Goal: Information Seeking & Learning: Learn about a topic

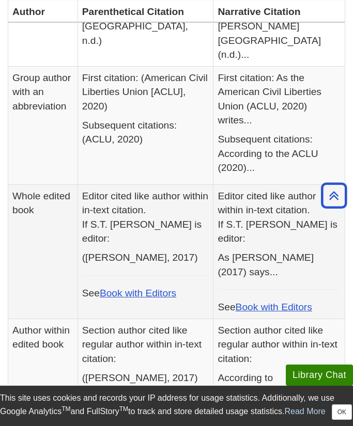
scroll to position [1119, 0]
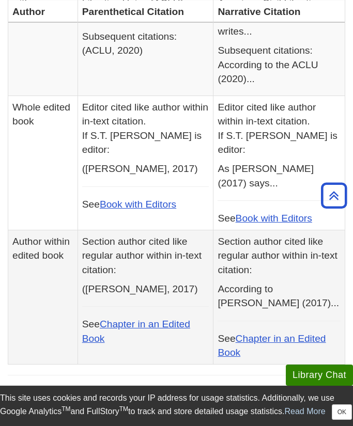
click at [213, 254] on td "Section author cited like regular author within in-text citation: (Nichols, 201…" at bounding box center [145, 297] width 136 height 134
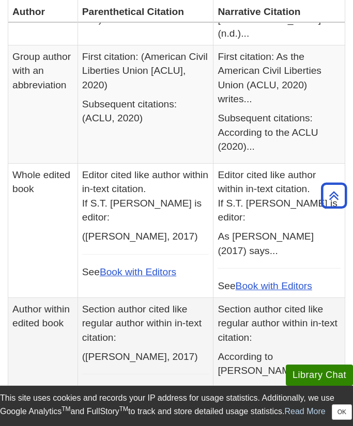
scroll to position [1137, 0]
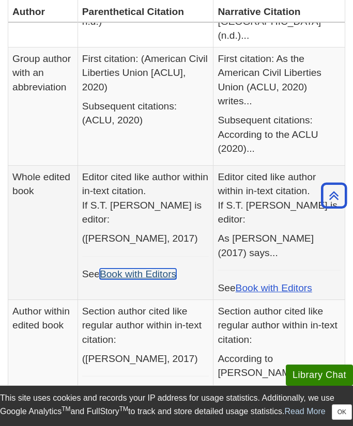
click at [173, 268] on link "Book with Editors" at bounding box center [138, 273] width 76 height 11
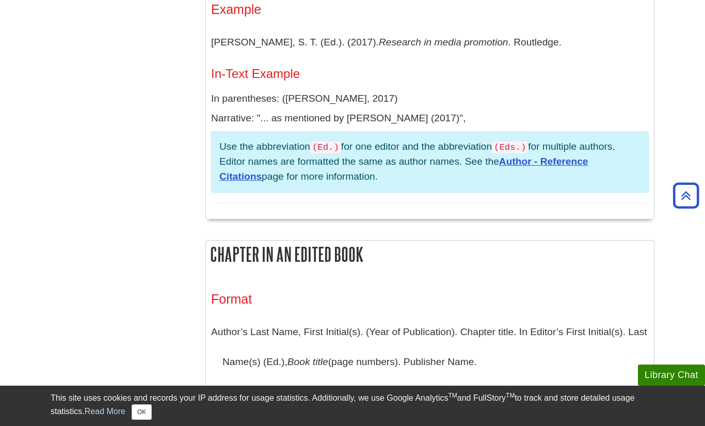
scroll to position [1049, 0]
click at [352, 169] on link "Author - Reference Citations" at bounding box center [403, 168] width 369 height 26
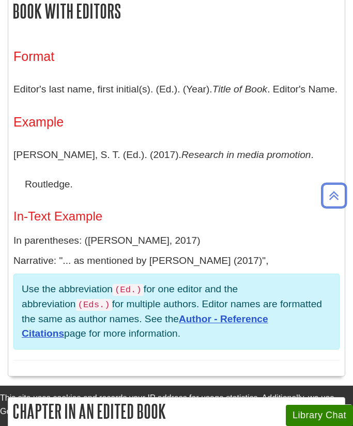
scroll to position [1049, 0]
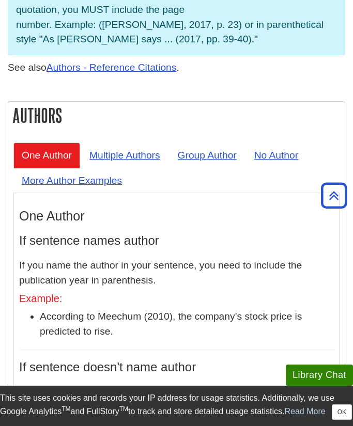
scroll to position [938, 0]
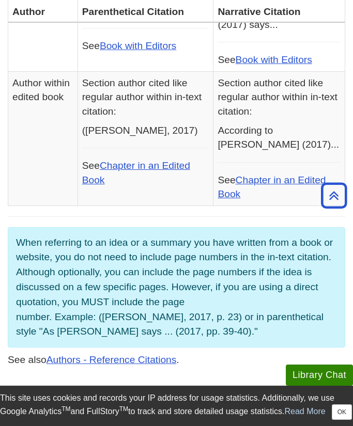
scroll to position [842, 0]
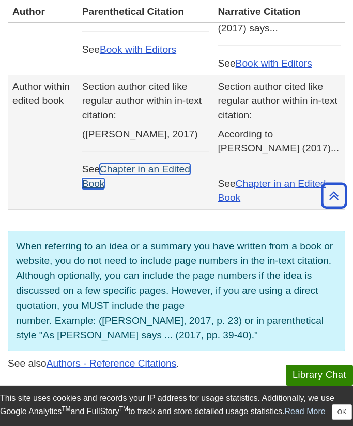
click at [132, 164] on link "Chapter in an Edited Book" at bounding box center [136, 176] width 108 height 25
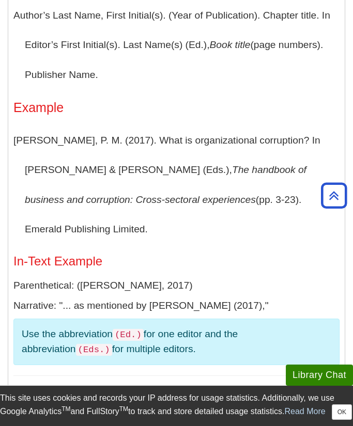
scroll to position [1517, 0]
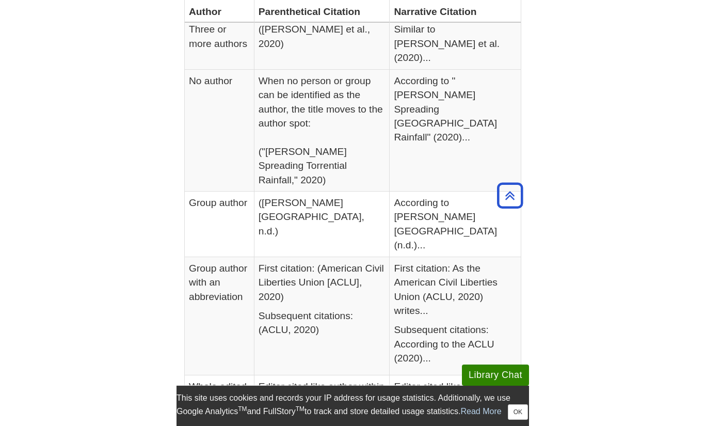
scroll to position [409, 0]
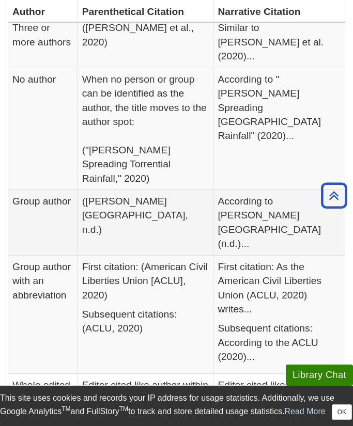
click at [134, 190] on td "(Davenport University, n.d.)" at bounding box center [145, 223] width 136 height 66
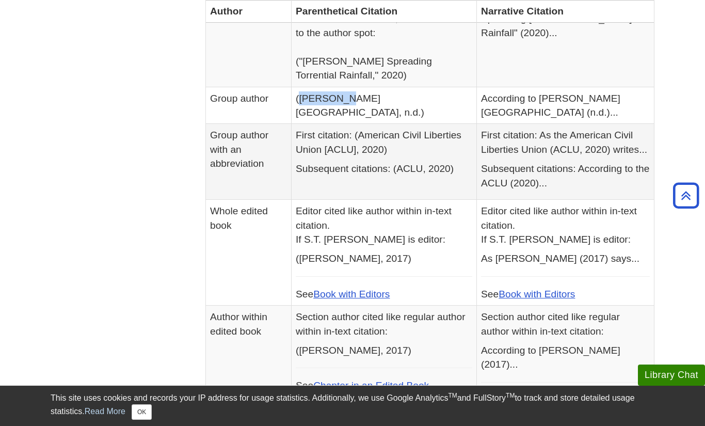
click at [352, 153] on td "First citation: (American Civil Liberties Union [ACLU], 2020) Subsequent citati…" at bounding box center [384, 162] width 185 height 76
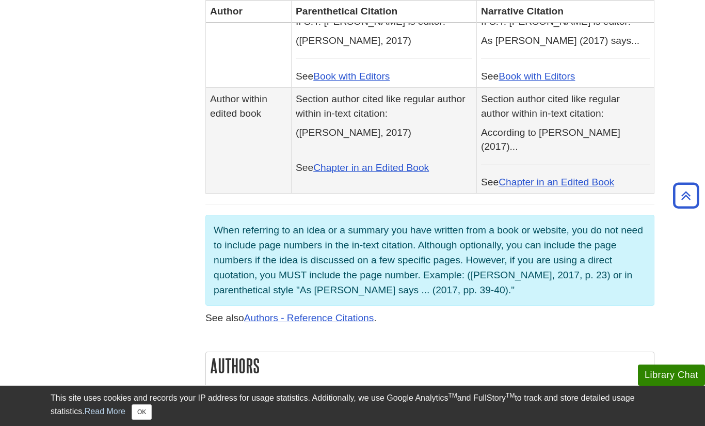
scroll to position [0, 0]
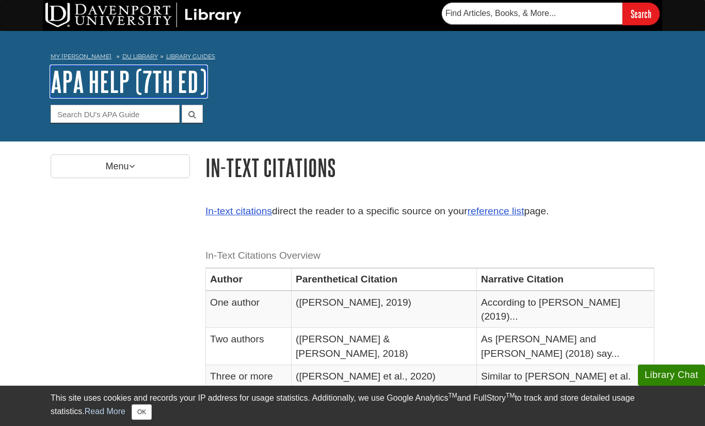
click at [167, 90] on link "APA Help (7th Ed)" at bounding box center [129, 82] width 156 height 32
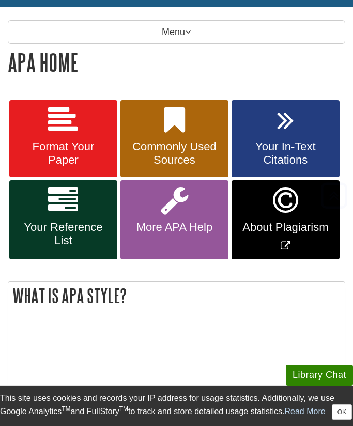
scroll to position [139, 0]
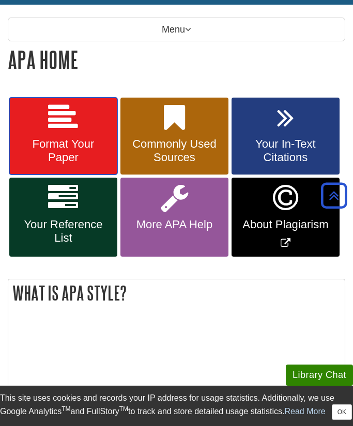
click at [83, 143] on span "Format Your Paper" at bounding box center [63, 150] width 92 height 27
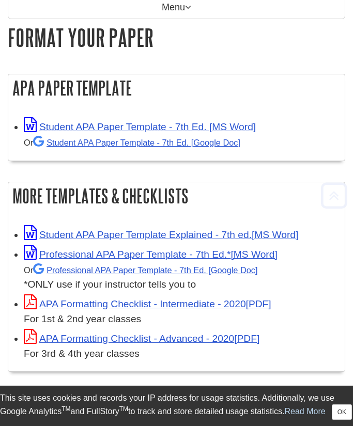
scroll to position [177, 0]
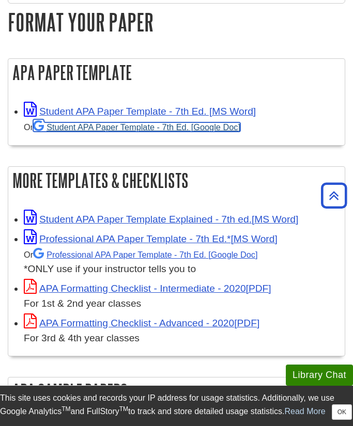
click at [153, 129] on link "Student APA Paper Template - 7th Ed. [Google Doc]" at bounding box center [136, 126] width 207 height 9
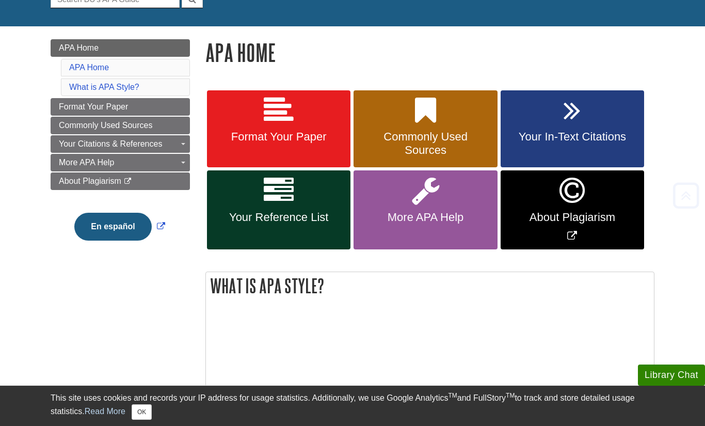
scroll to position [120, 0]
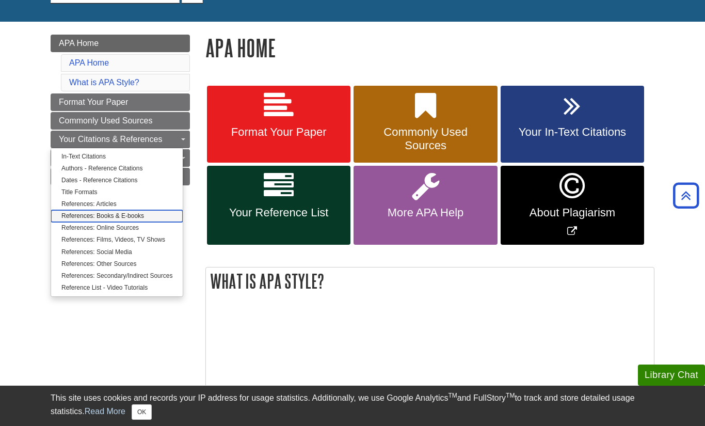
click at [123, 217] on link "References: Books & E-books" at bounding box center [117, 216] width 132 height 12
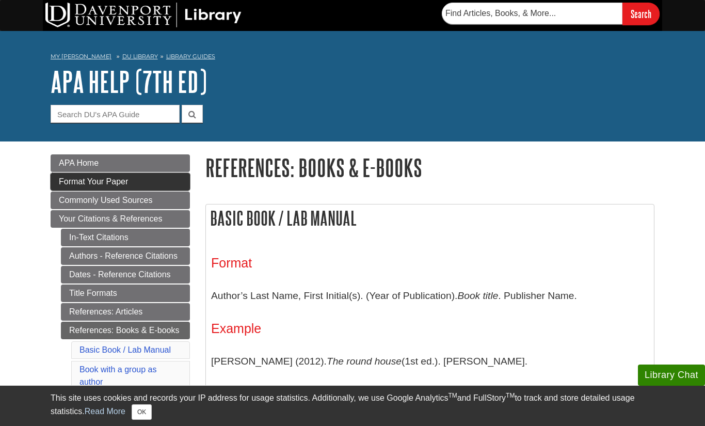
click at [112, 189] on link "Format Your Paper" at bounding box center [120, 182] width 139 height 18
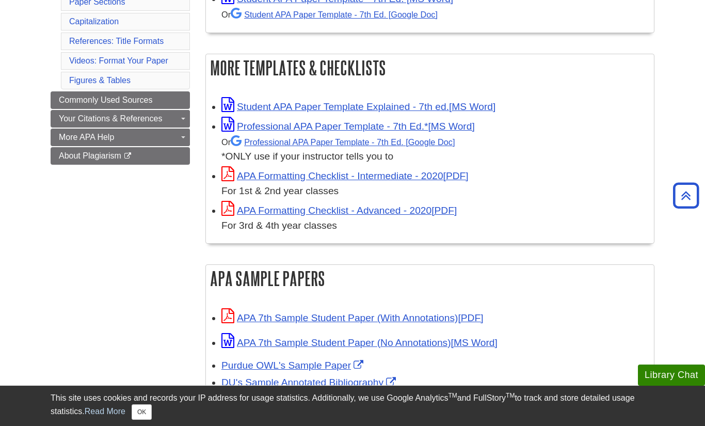
scroll to position [259, 0]
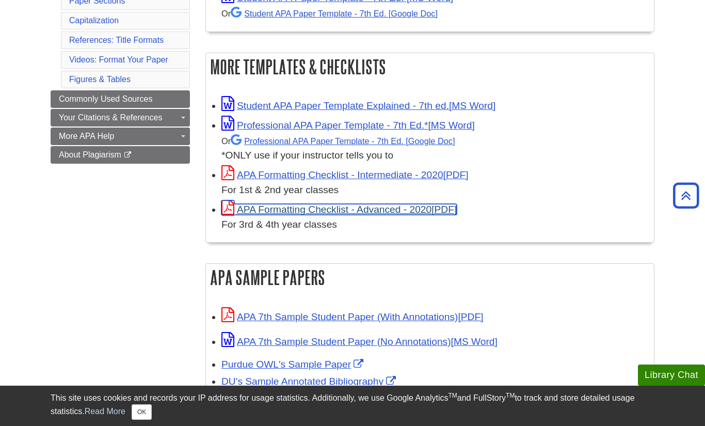
click at [288, 204] on link "APA Formatting Checklist - Advanced - 2020" at bounding box center [339, 209] width 235 height 11
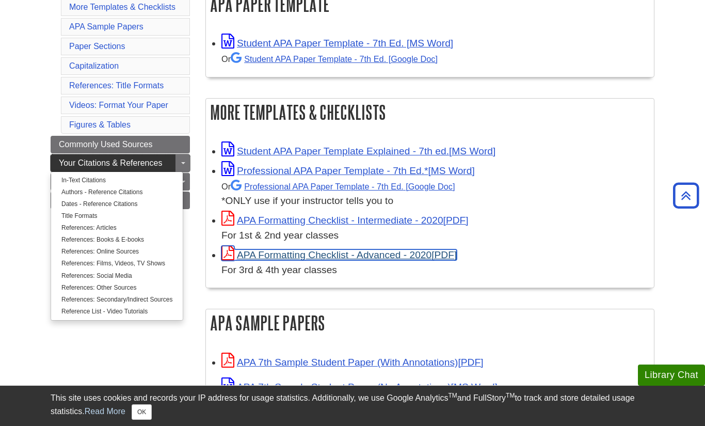
scroll to position [214, 0]
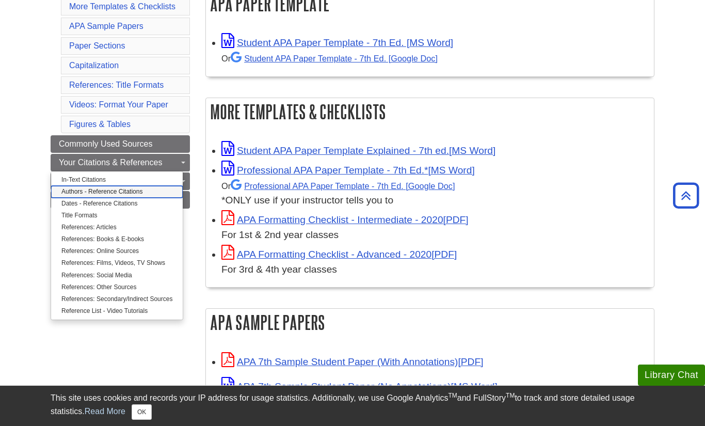
click at [94, 194] on link "Authors - Reference Citations" at bounding box center [117, 192] width 132 height 12
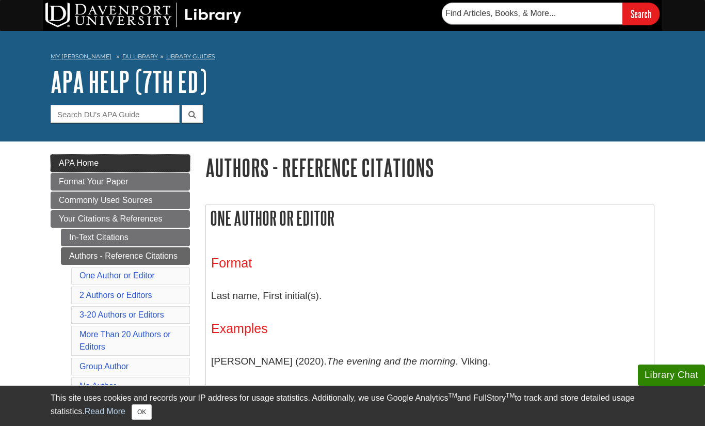
click at [104, 170] on link "APA Home" at bounding box center [120, 163] width 139 height 18
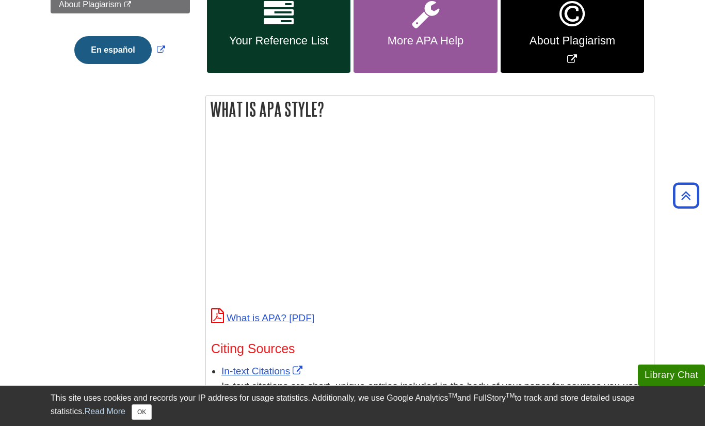
scroll to position [319, 0]
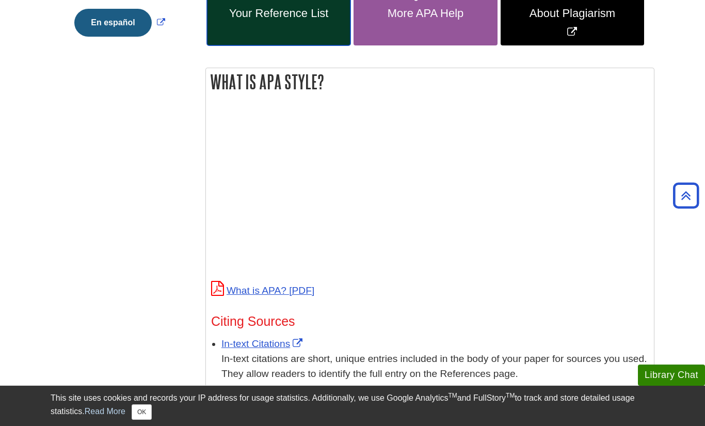
click at [311, 7] on span "Your Reference List" at bounding box center [279, 13] width 128 height 13
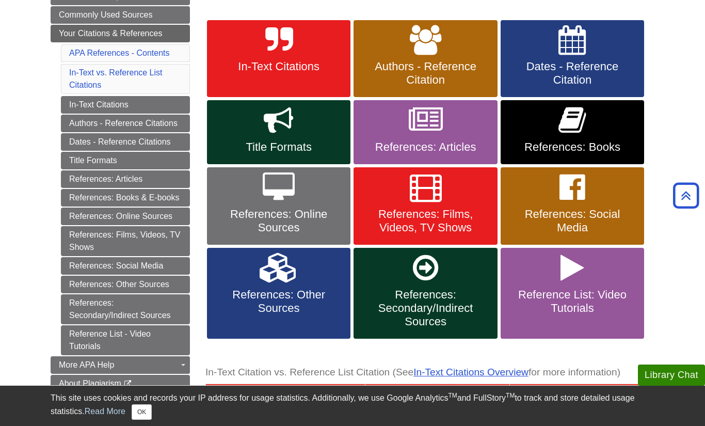
scroll to position [188, 0]
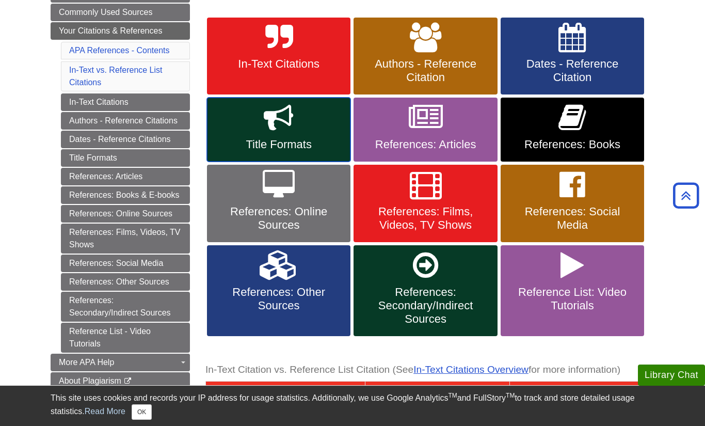
click at [280, 144] on span "Title Formats" at bounding box center [279, 144] width 128 height 13
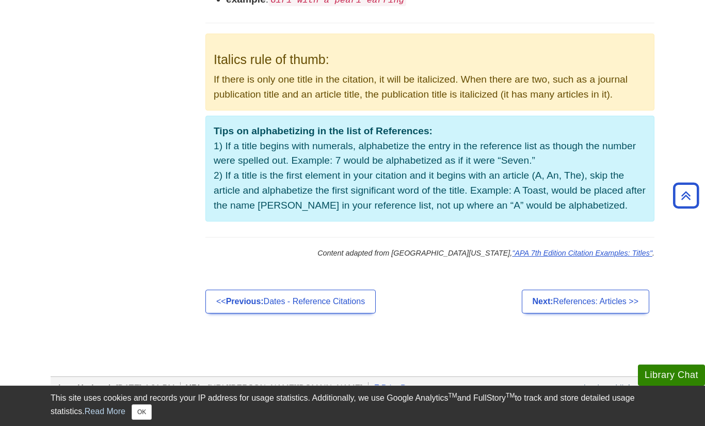
scroll to position [755, 0]
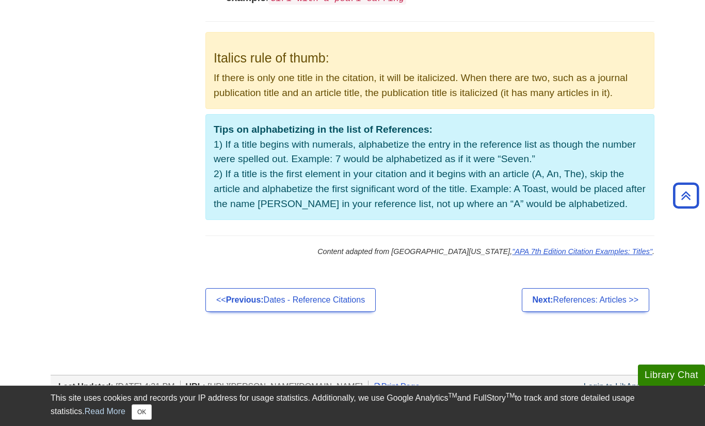
click at [280, 144] on p "Tips on alphabetizing in the list of References: 1) If a title begins with nume…" at bounding box center [429, 167] width 449 height 106
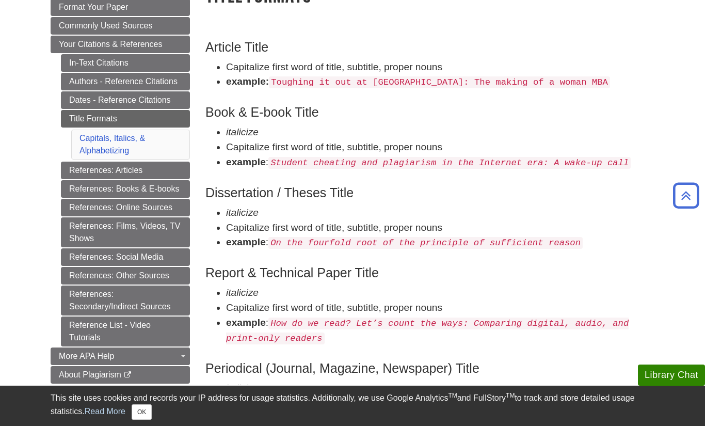
scroll to position [176, 0]
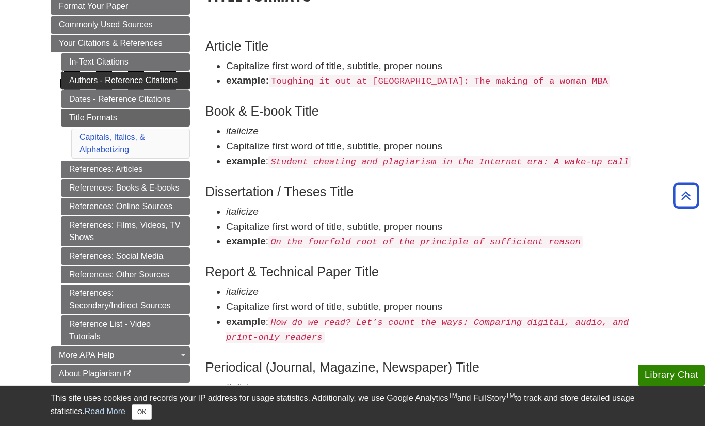
click at [157, 76] on link "Authors - Reference Citations" at bounding box center [125, 81] width 129 height 18
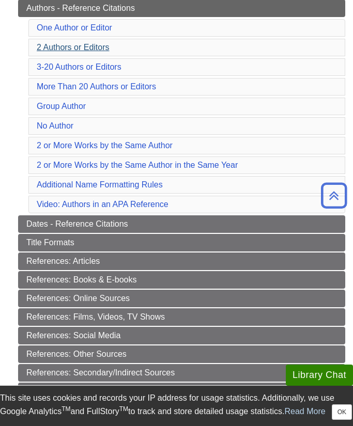
scroll to position [209, 0]
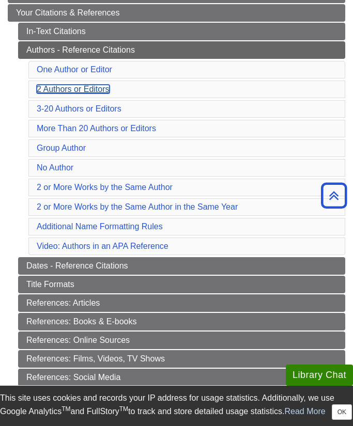
click at [91, 93] on link "2 Authors or Editors" at bounding box center [73, 89] width 73 height 9
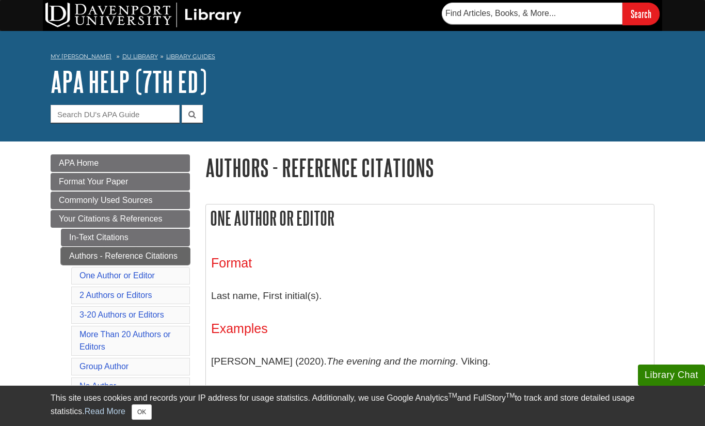
click at [163, 258] on link "Authors - Reference Citations" at bounding box center [125, 256] width 129 height 18
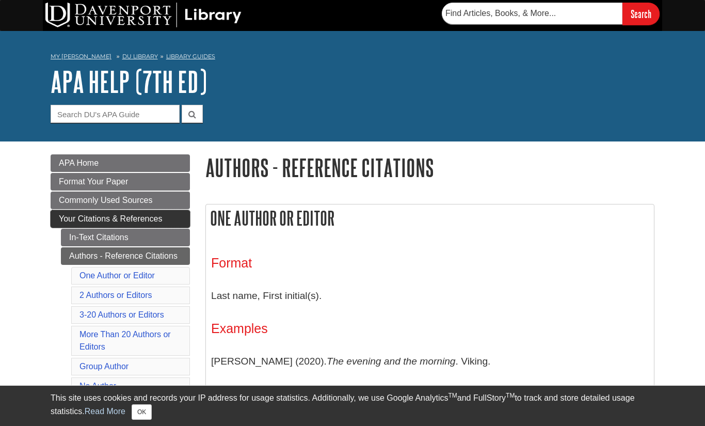
click at [119, 222] on span "Your Citations & References" at bounding box center [110, 218] width 103 height 9
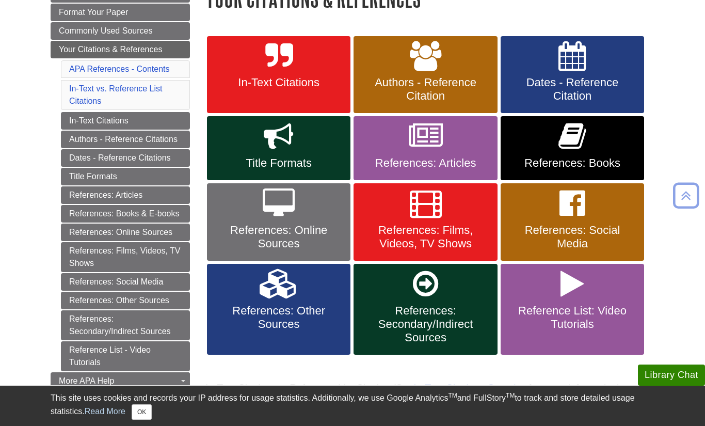
scroll to position [171, 0]
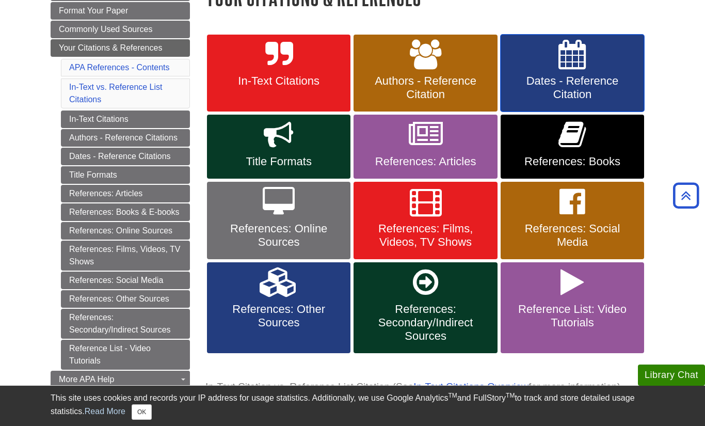
click at [529, 69] on link "Dates - Reference Citation" at bounding box center [573, 73] width 144 height 77
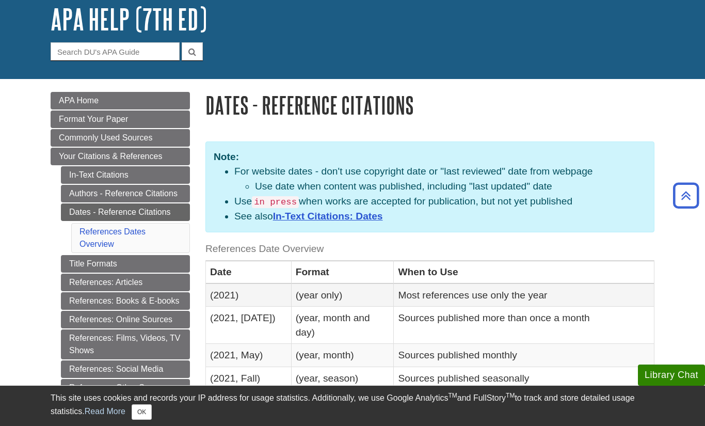
scroll to position [61, 0]
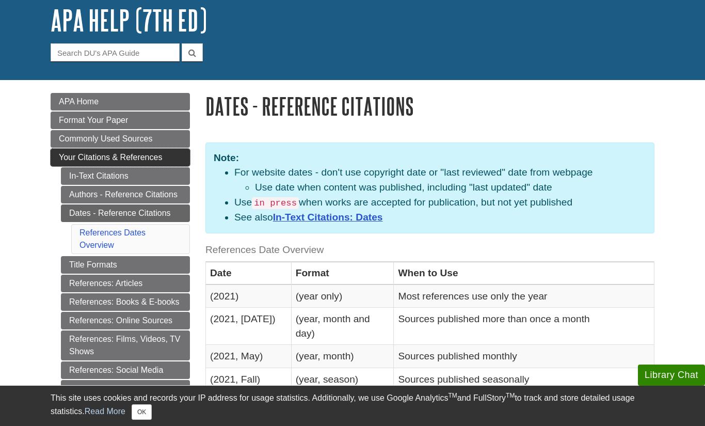
click at [101, 162] on span "Your Citations & References" at bounding box center [110, 157] width 103 height 9
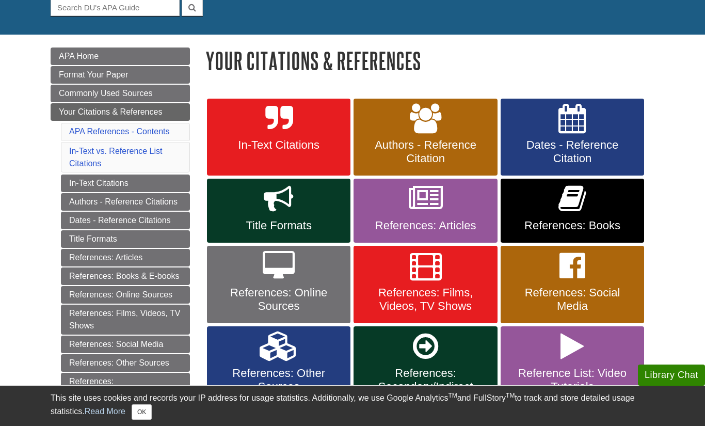
scroll to position [108, 0]
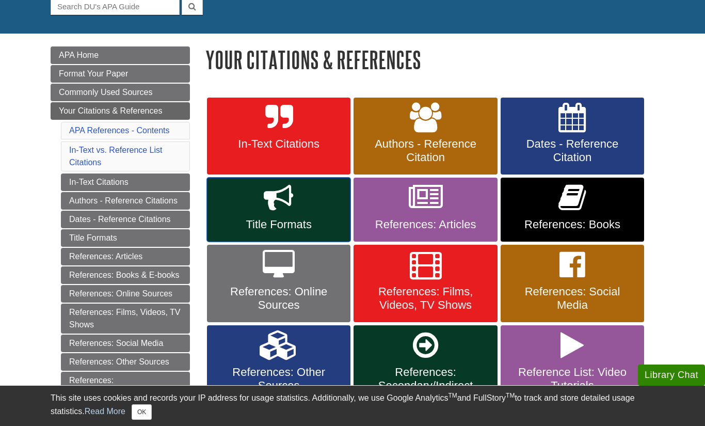
click at [317, 187] on link "Title Formats" at bounding box center [279, 210] width 144 height 64
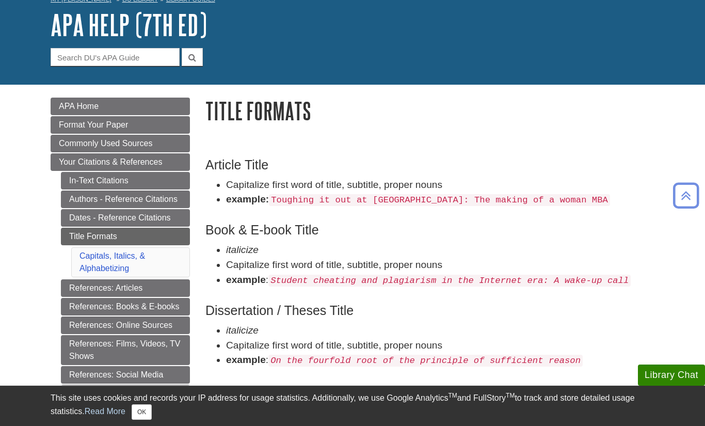
scroll to position [47, 0]
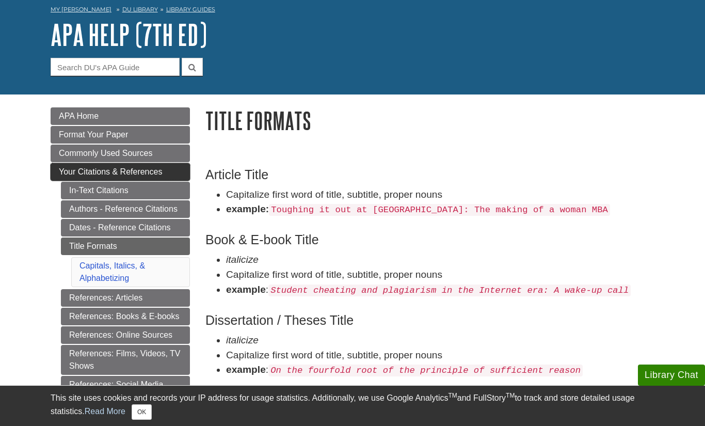
click at [128, 179] on link "Your Citations & References" at bounding box center [120, 172] width 139 height 18
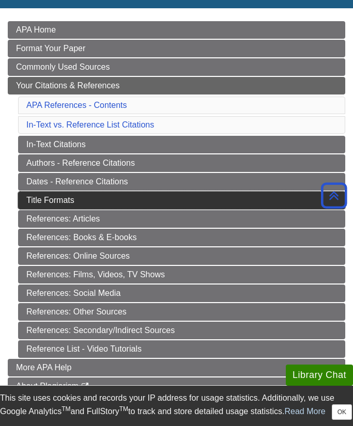
scroll to position [136, 0]
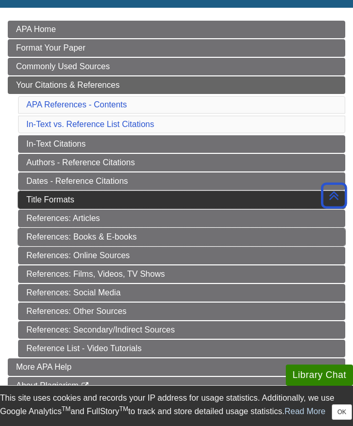
click at [133, 242] on link "References: Books & E-books" at bounding box center [181, 237] width 327 height 18
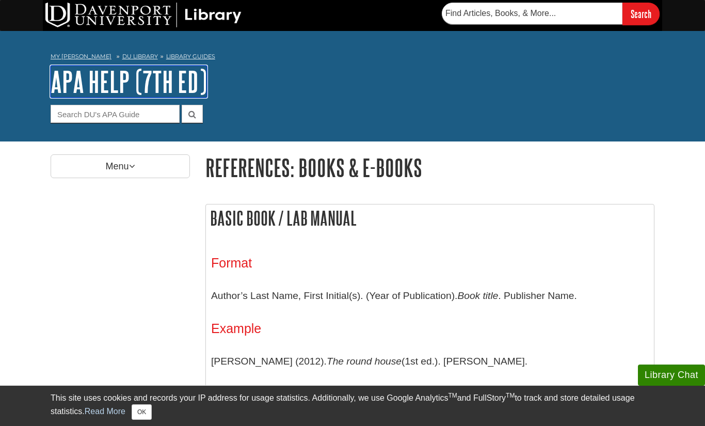
click at [100, 86] on link "APA Help (7th Ed)" at bounding box center [129, 82] width 156 height 32
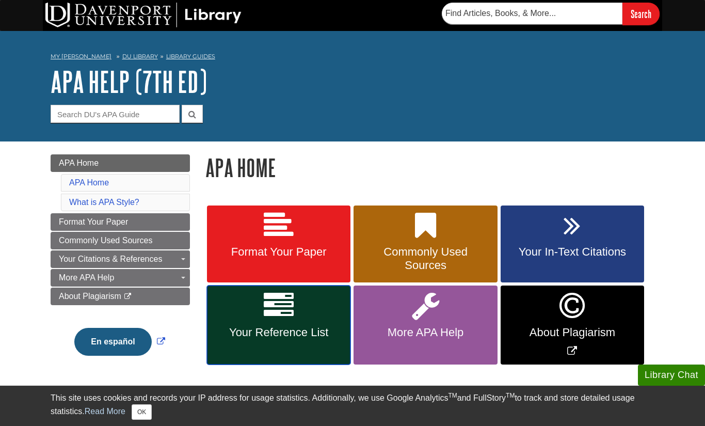
click at [305, 294] on link "Your Reference List" at bounding box center [279, 325] width 144 height 79
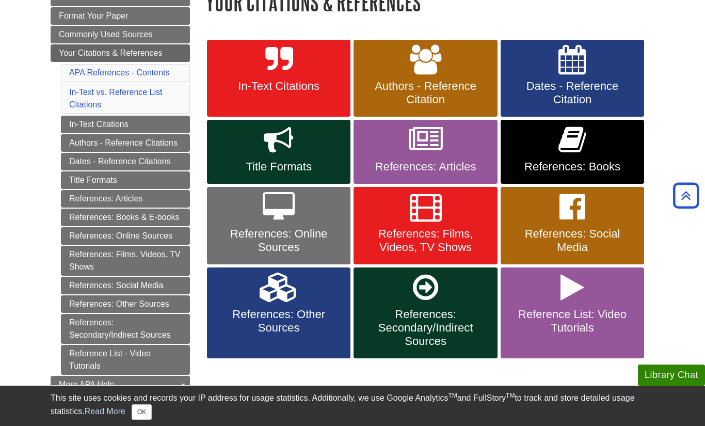
scroll to position [162, 0]
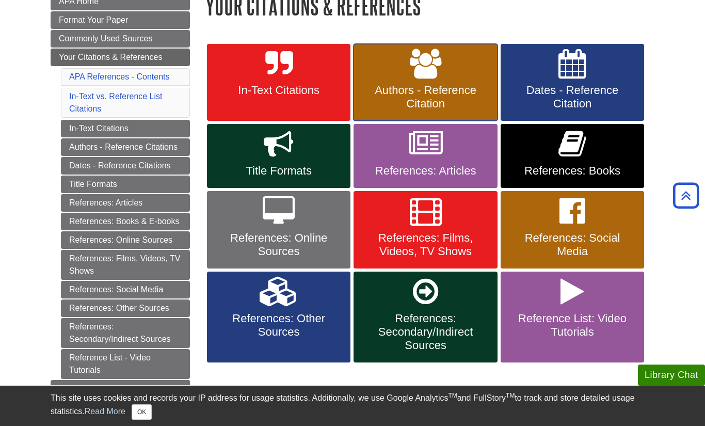
click at [406, 87] on span "Authors - Reference Citation" at bounding box center [425, 97] width 128 height 27
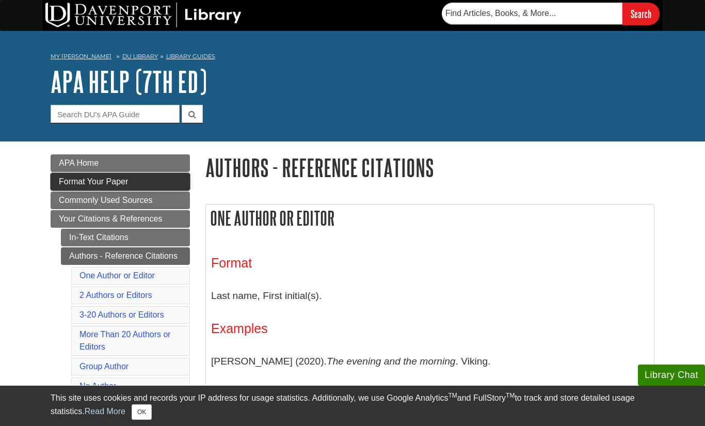
click at [112, 184] on span "Format Your Paper" at bounding box center [93, 181] width 69 height 9
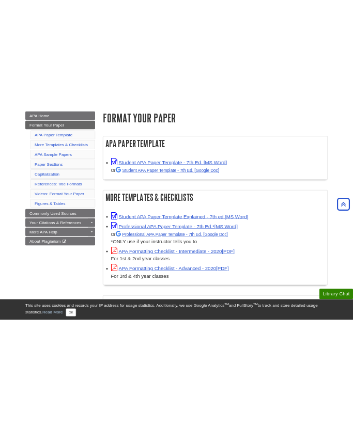
scroll to position [147, 0]
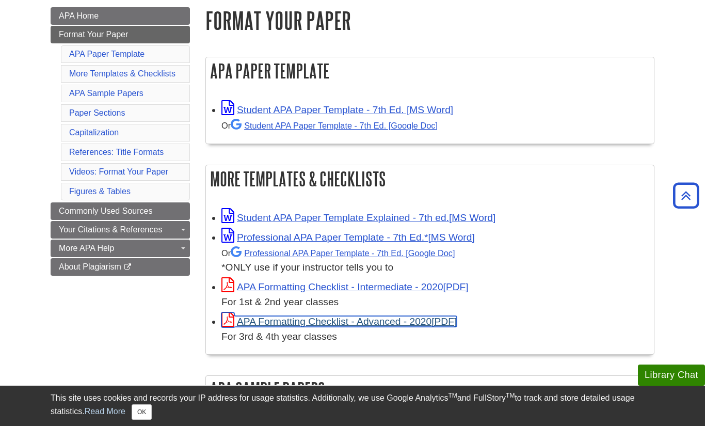
click at [318, 320] on link "APA Formatting Checklist - Advanced - 2020" at bounding box center [339, 321] width 235 height 11
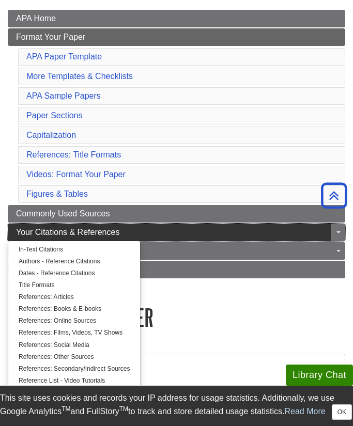
click at [103, 233] on span "Your Citations & References" at bounding box center [67, 232] width 103 height 9
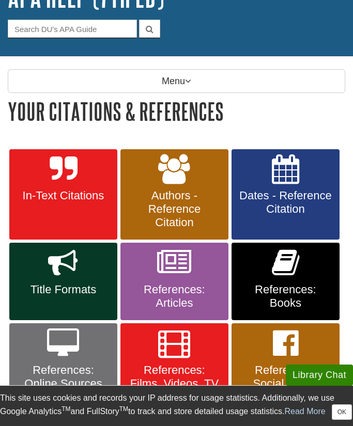
scroll to position [98, 0]
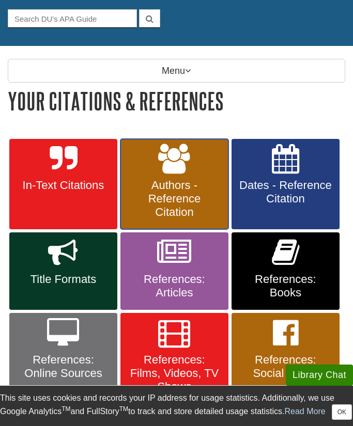
click at [179, 196] on span "Authors - Reference Citation" at bounding box center [174, 199] width 92 height 40
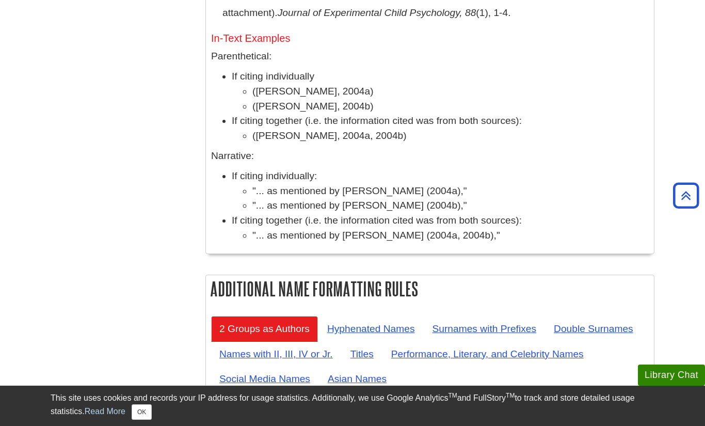
scroll to position [4116, 0]
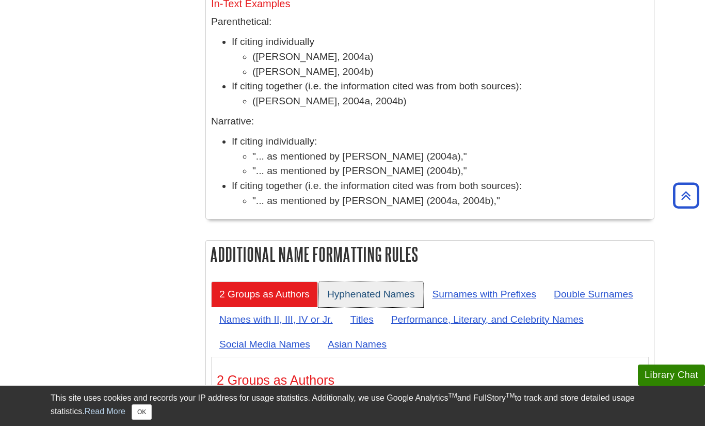
click at [352, 281] on link "Hyphenated Names" at bounding box center [371, 293] width 104 height 25
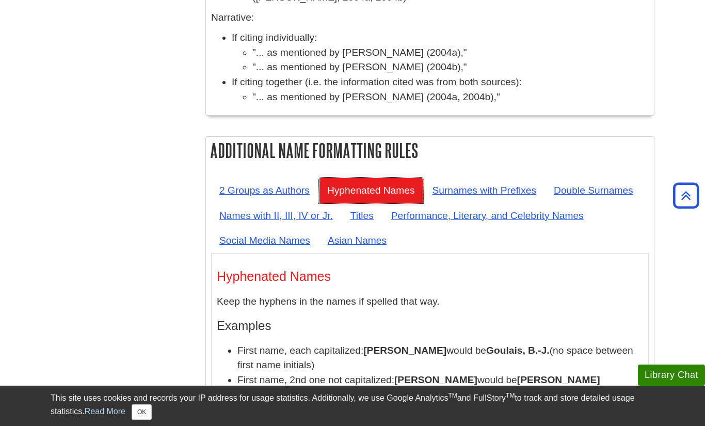
scroll to position [4220, 0]
click at [352, 424] on p "Parenthetical:" at bounding box center [430, 431] width 426 height 15
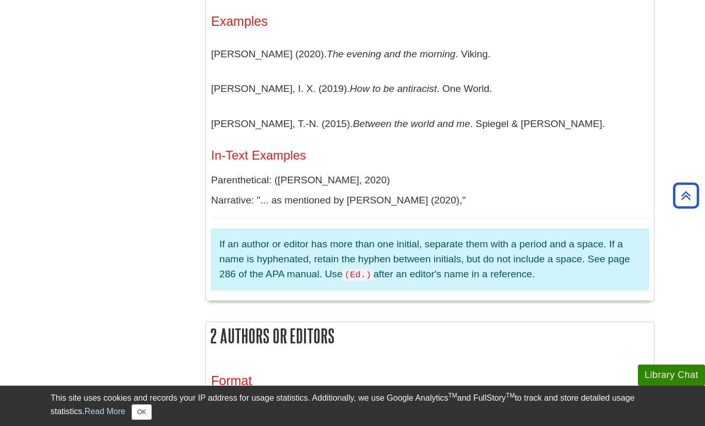
scroll to position [0, 0]
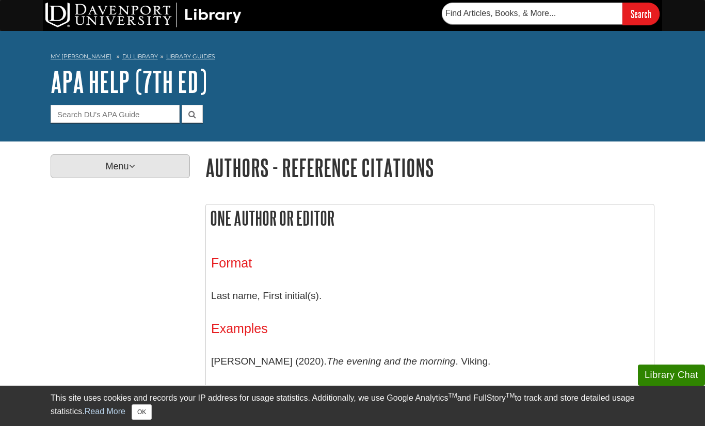
click at [178, 170] on p "Menu" at bounding box center [120, 166] width 139 height 24
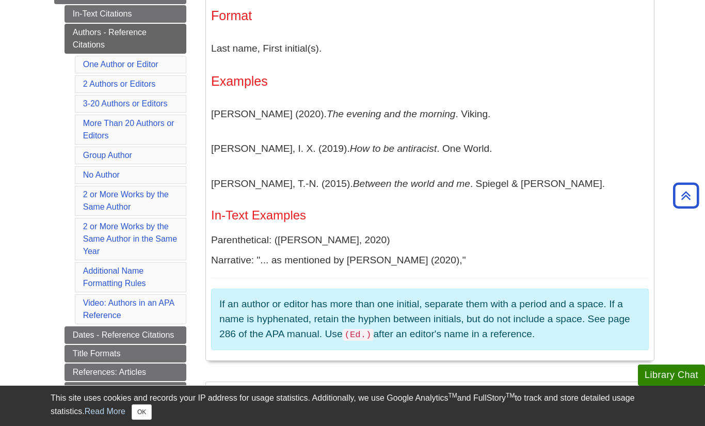
scroll to position [251, 0]
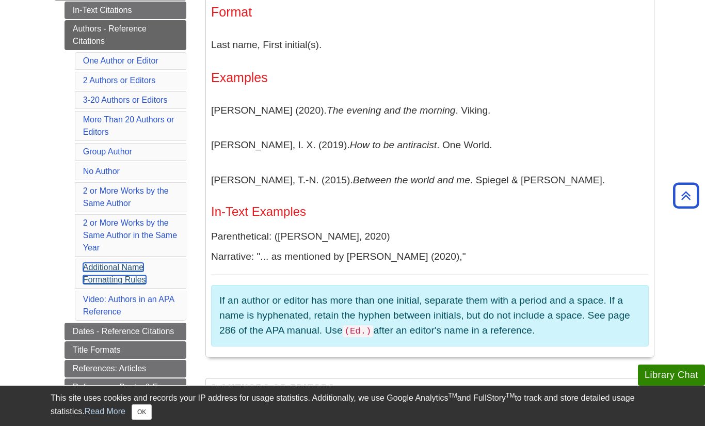
click at [102, 266] on link "Additional Name Formatting Rules" at bounding box center [114, 273] width 63 height 21
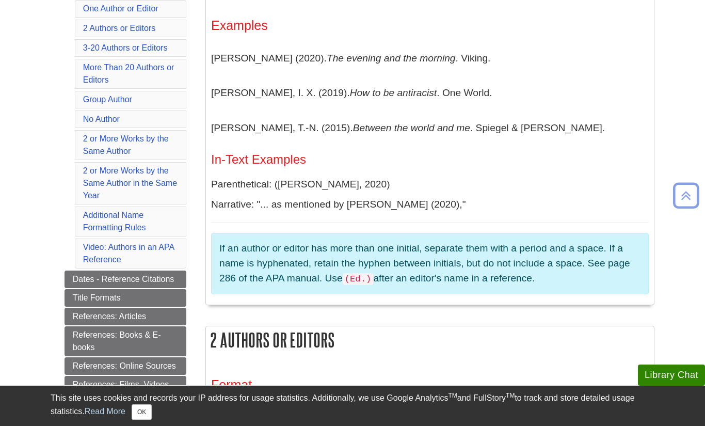
scroll to position [327, 0]
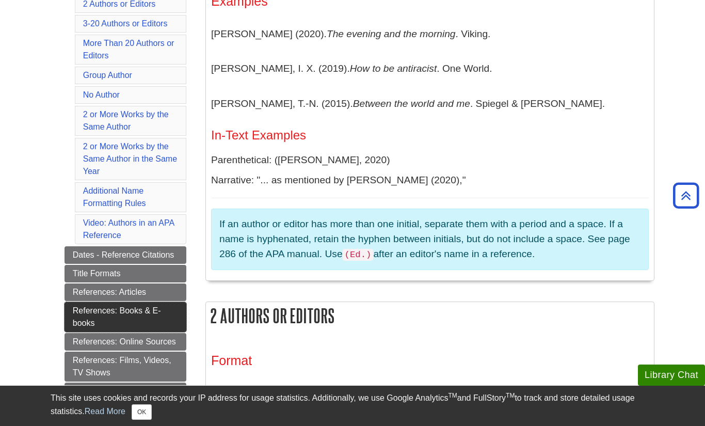
click at [107, 325] on link "References: Books & E-books" at bounding box center [126, 317] width 122 height 30
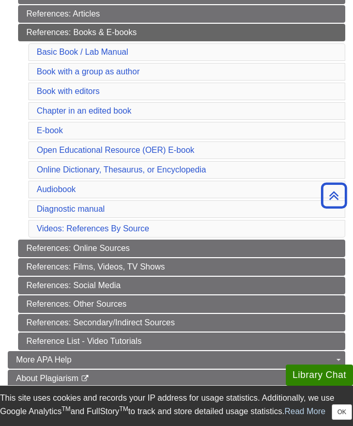
scroll to position [301, 0]
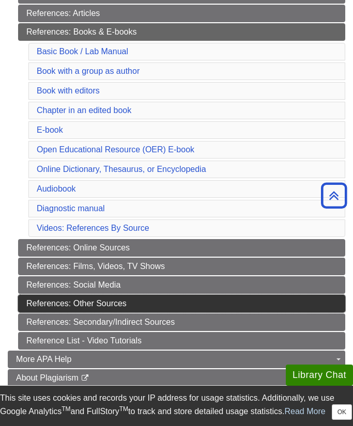
click at [105, 309] on link "References: Other Sources" at bounding box center [181, 304] width 327 height 18
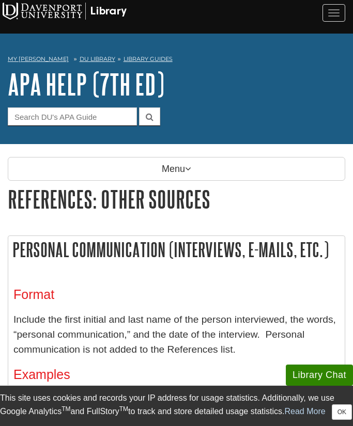
click at [193, 181] on div "Menu APA Home Format Your Paper Commonly Used Sources Your Citations & Referenc…" at bounding box center [176, 171] width 353 height 29
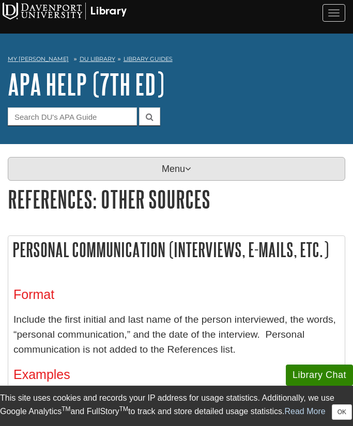
click at [186, 175] on p "Menu" at bounding box center [176, 169] width 337 height 24
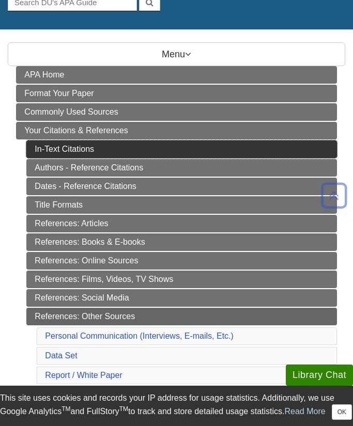
scroll to position [113, 0]
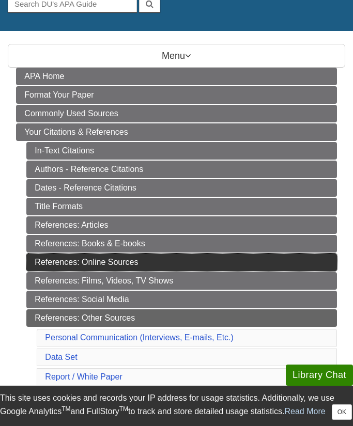
click at [107, 257] on link "References: Online Sources" at bounding box center [181, 263] width 310 height 18
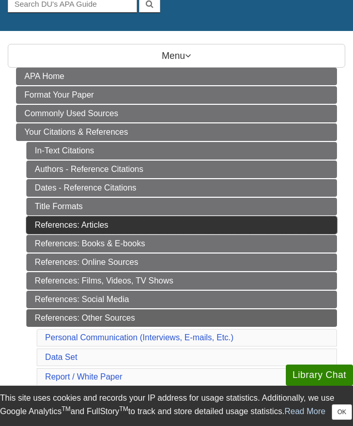
click at [77, 219] on link "References: Articles" at bounding box center [181, 225] width 310 height 18
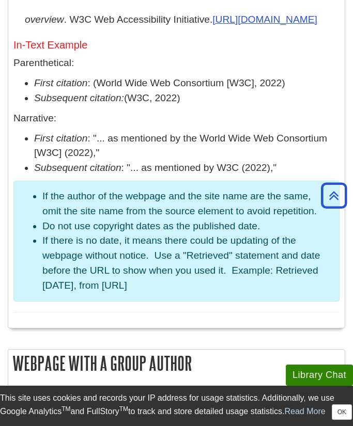
scroll to position [839, 0]
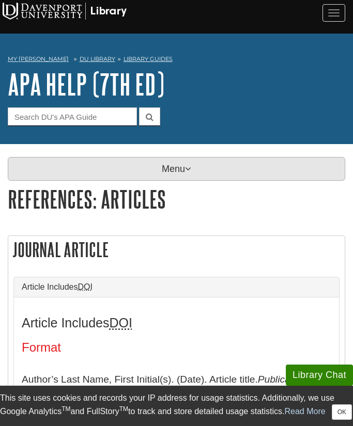
click at [151, 168] on p "Menu" at bounding box center [176, 169] width 337 height 24
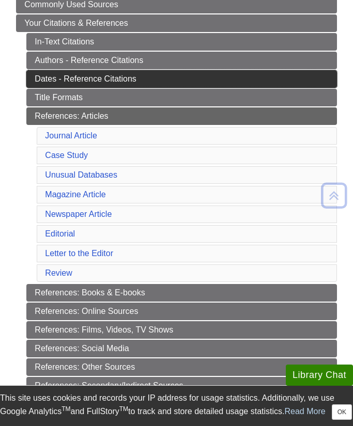
scroll to position [223, 0]
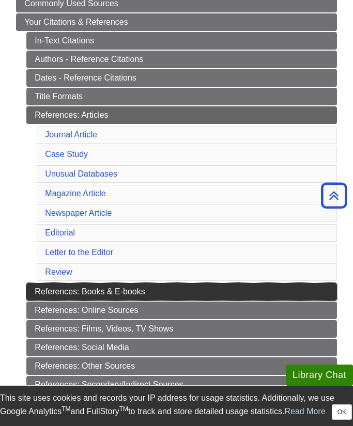
click at [125, 294] on link "References: Books & E-books" at bounding box center [181, 292] width 310 height 18
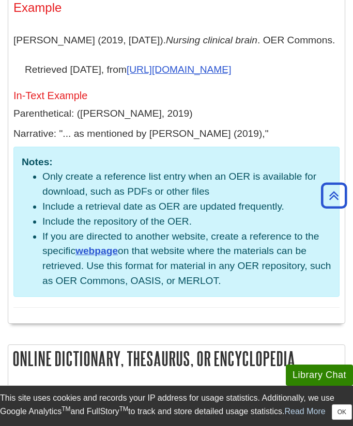
scroll to position [2888, 0]
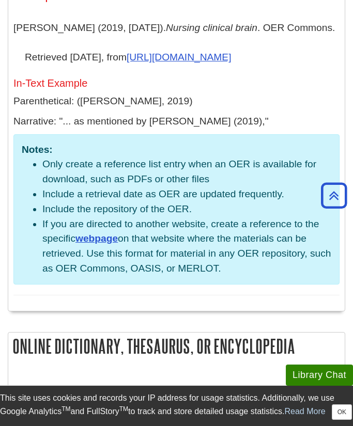
click at [138, 169] on aside "Notes: Only create a reference list entry when an OER is available for download…" at bounding box center [176, 209] width 326 height 150
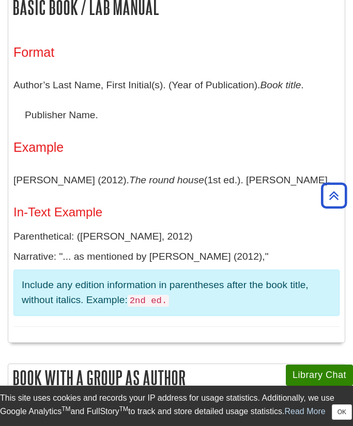
scroll to position [0, 0]
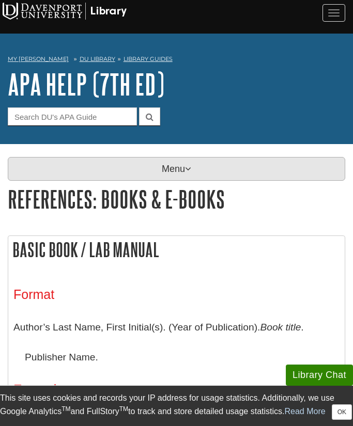
click at [157, 163] on p "Menu" at bounding box center [176, 169] width 337 height 24
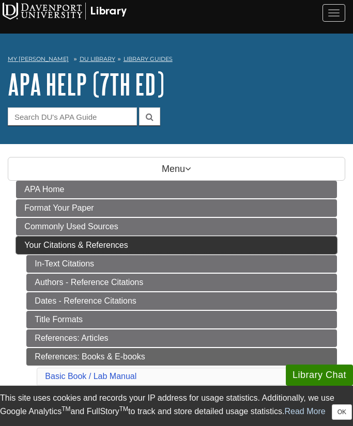
click at [112, 250] on link "Your Citations & References" at bounding box center [176, 245] width 320 height 18
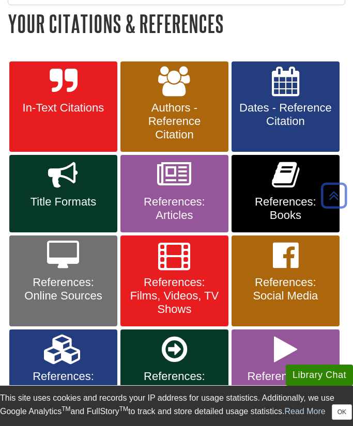
scroll to position [176, 0]
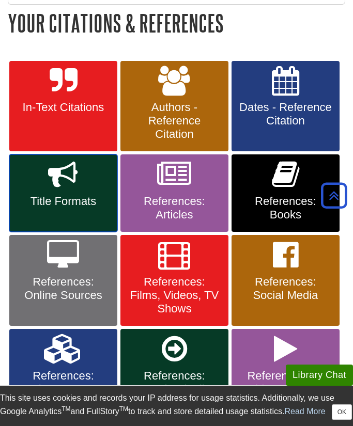
click at [86, 192] on link "Title Formats" at bounding box center [63, 192] width 108 height 77
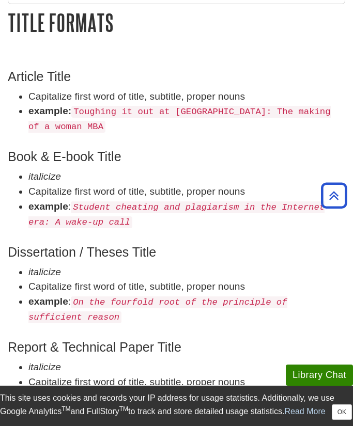
scroll to position [178, 0]
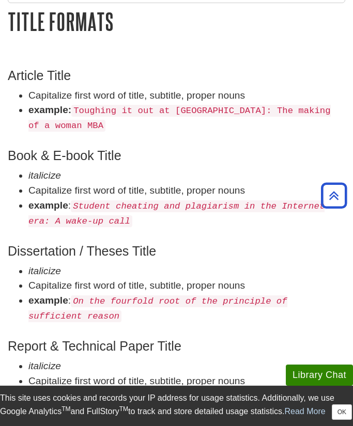
click at [70, 271] on div "Dissertation / Theses Title italicize Capitalize first word of title, subtitle,…" at bounding box center [176, 280] width 337 height 95
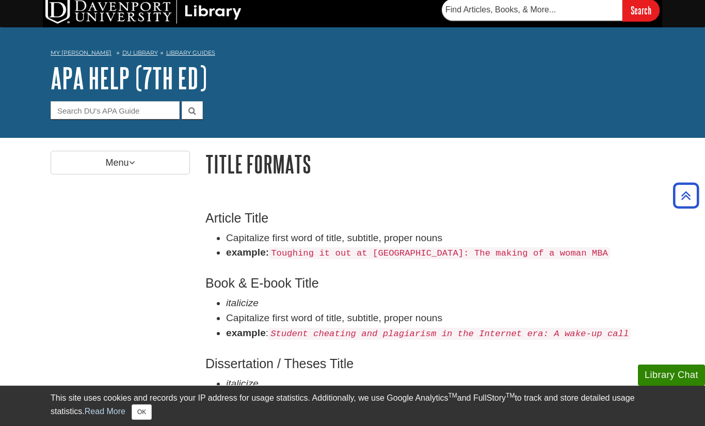
scroll to position [0, 0]
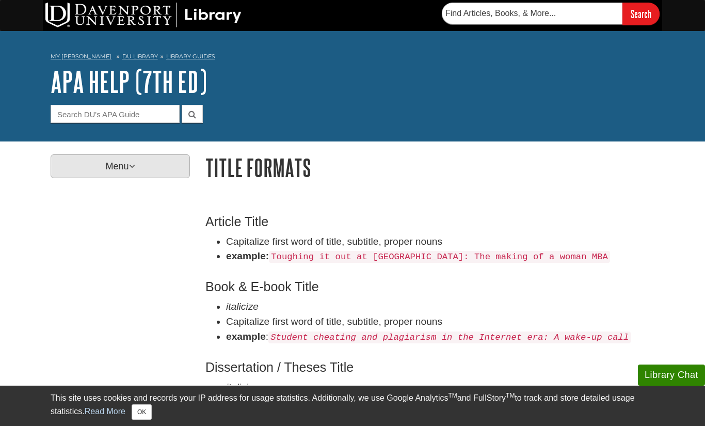
click at [131, 161] on p "Menu" at bounding box center [120, 166] width 139 height 24
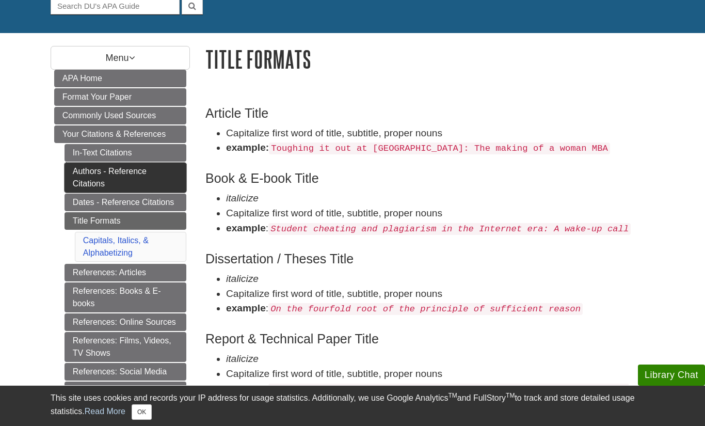
scroll to position [109, 0]
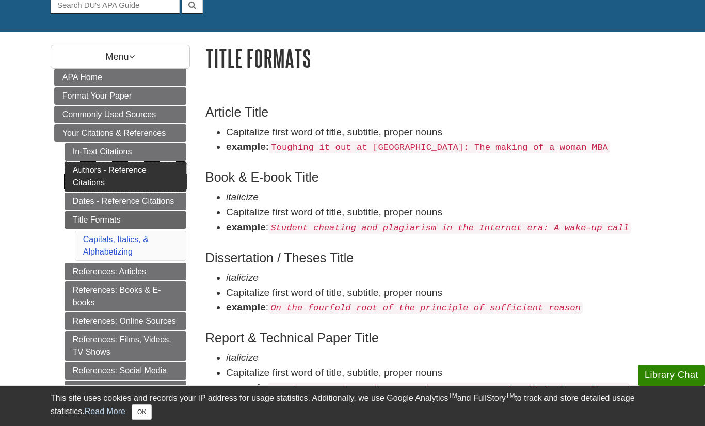
click at [124, 177] on link "Authors - Reference Citations" at bounding box center [126, 177] width 122 height 30
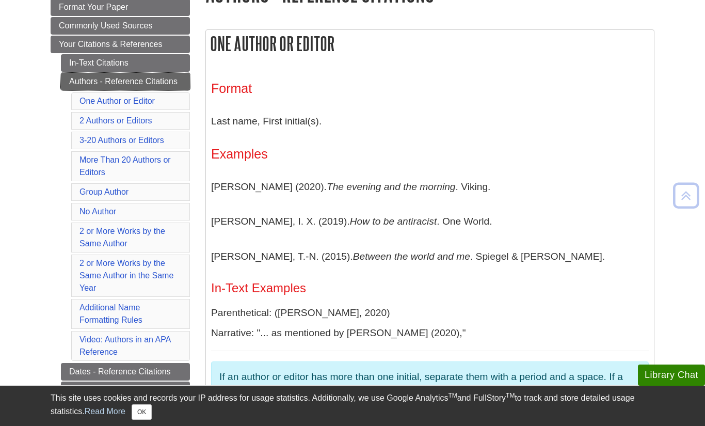
scroll to position [237, 0]
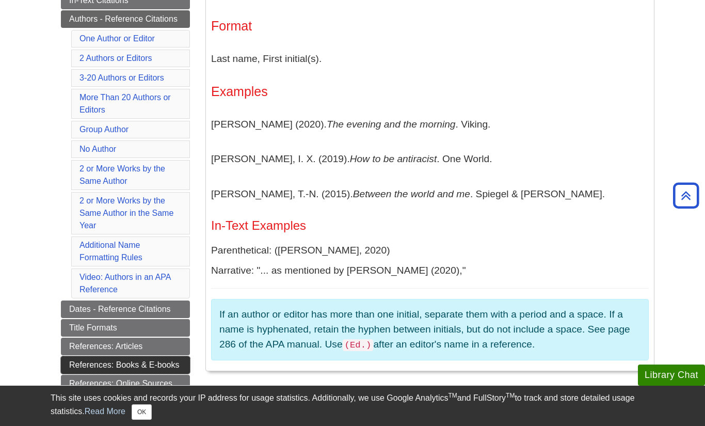
click at [89, 360] on link "References: Books & E-books" at bounding box center [125, 365] width 129 height 18
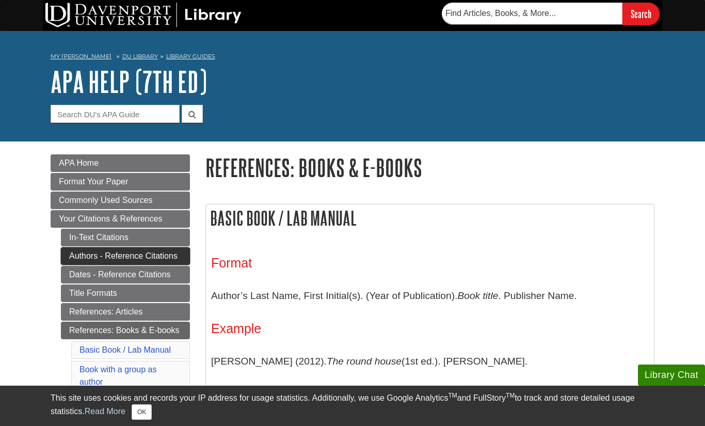
click at [129, 264] on link "Authors - Reference Citations" at bounding box center [125, 256] width 129 height 18
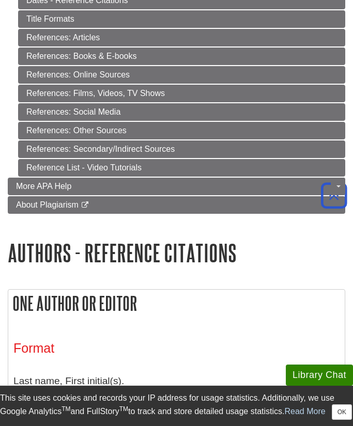
scroll to position [435, 0]
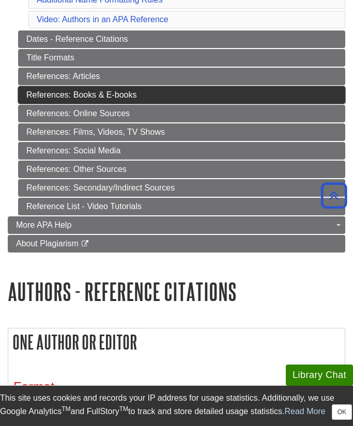
click at [101, 97] on link "References: Books & E-books" at bounding box center [181, 95] width 327 height 18
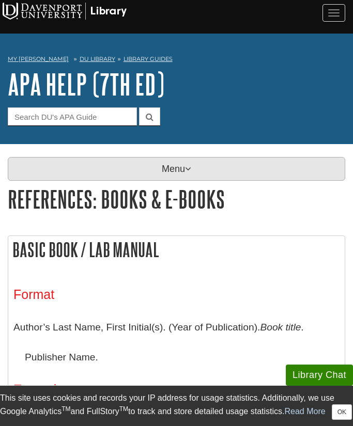
click at [96, 157] on p "Menu" at bounding box center [176, 169] width 337 height 24
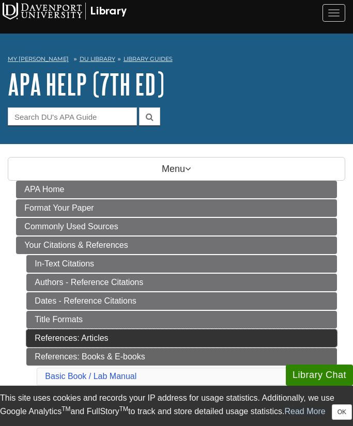
click at [108, 336] on link "References: Articles" at bounding box center [181, 338] width 310 height 18
